Goal: Browse casually: Explore the website without a specific task or goal

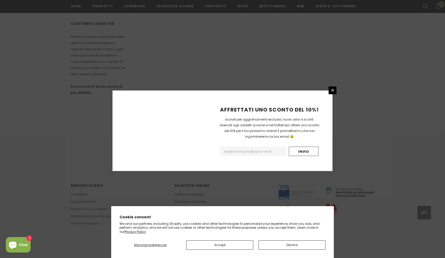
scroll to position [274, 0]
